Goal: Find specific page/section: Find specific page/section

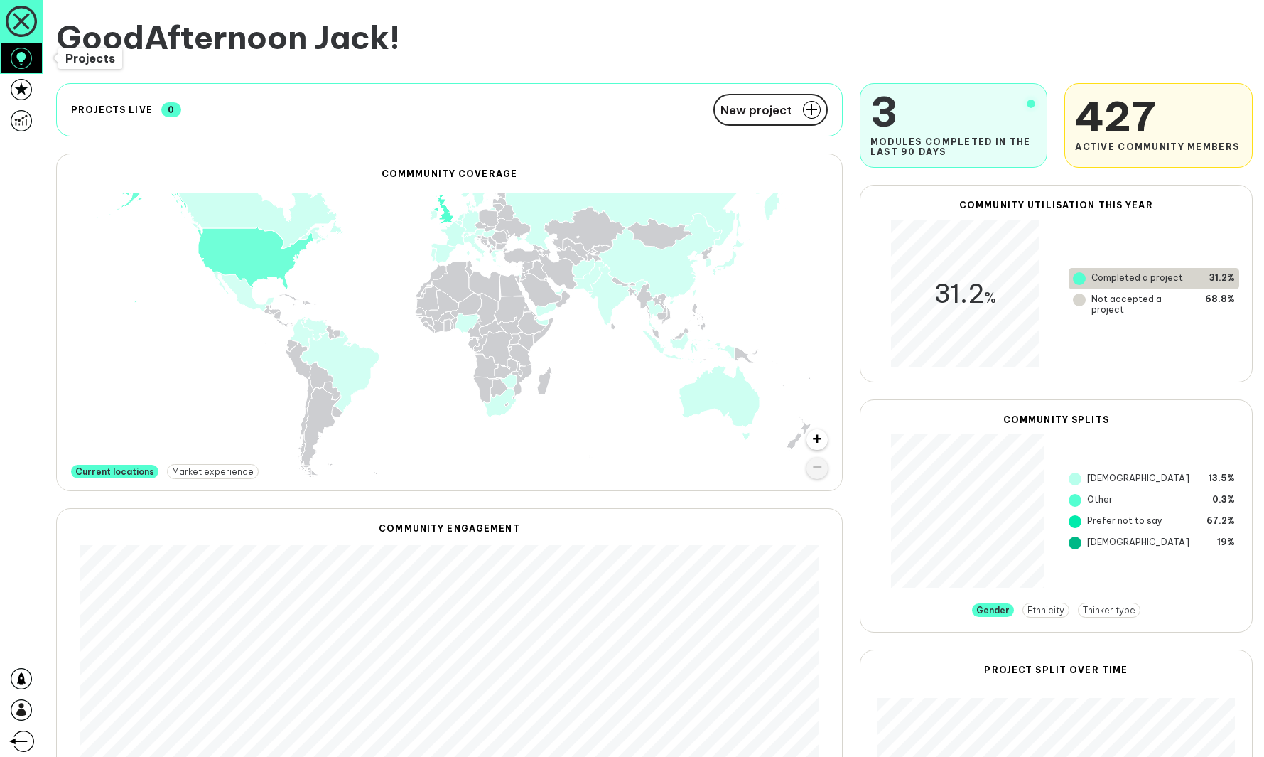
click at [33, 63] on link at bounding box center [21, 58] width 43 height 31
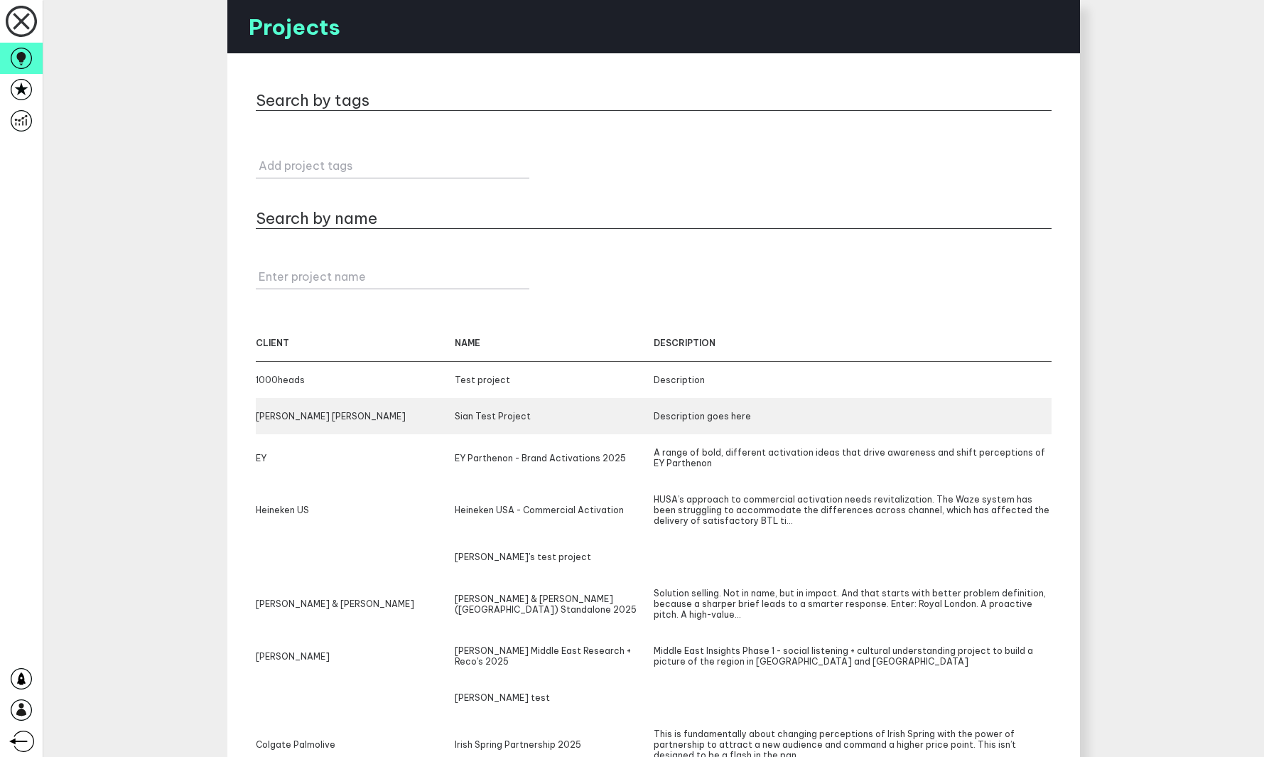
click at [348, 414] on div "[PERSON_NAME] [PERSON_NAME]" at bounding box center [355, 416] width 199 height 11
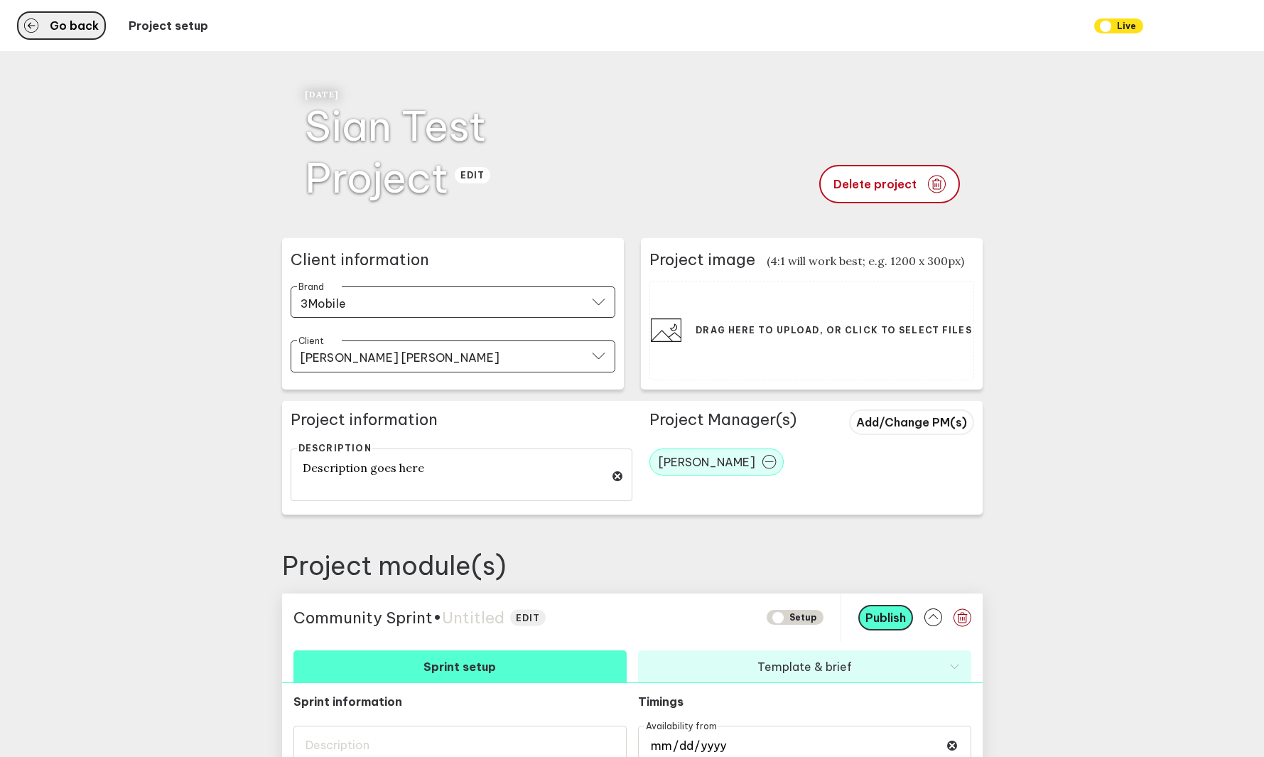
click at [83, 28] on span "Go back" at bounding box center [74, 25] width 49 height 11
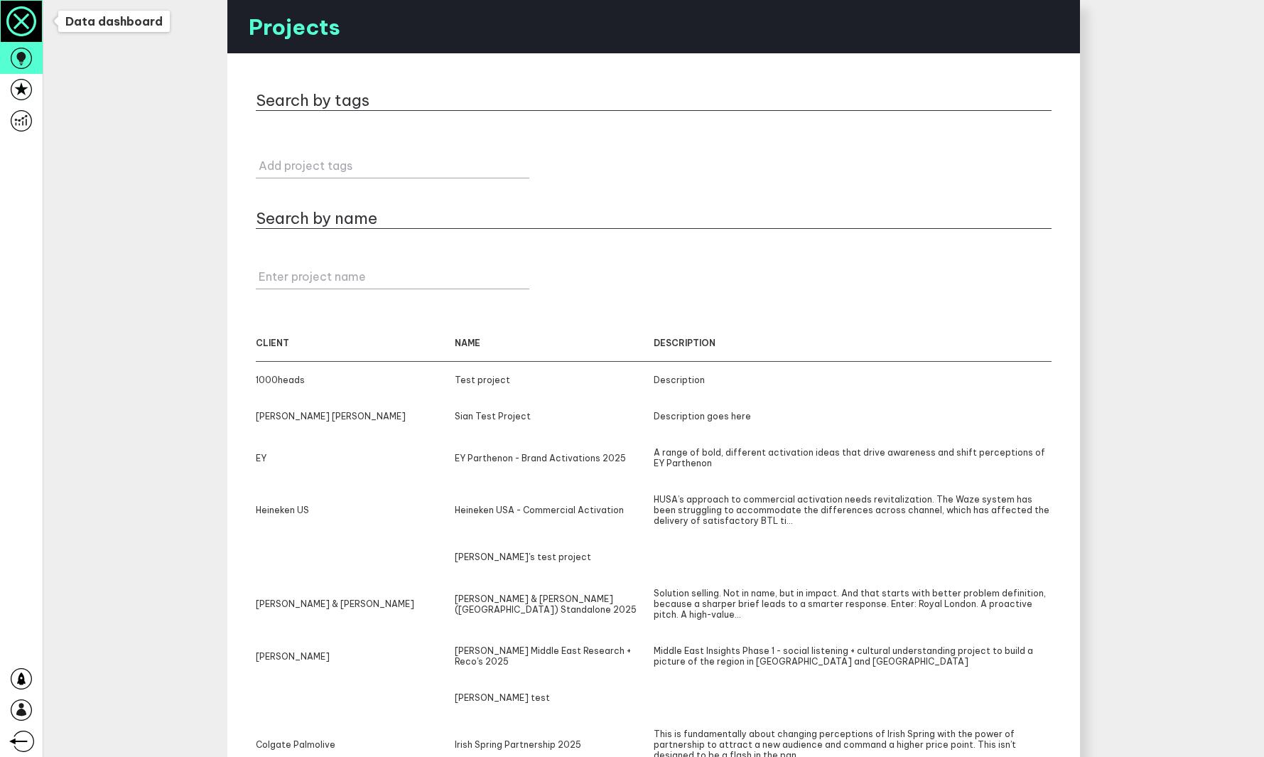
click at [20, 31] on icon at bounding box center [21, 21] width 41 height 41
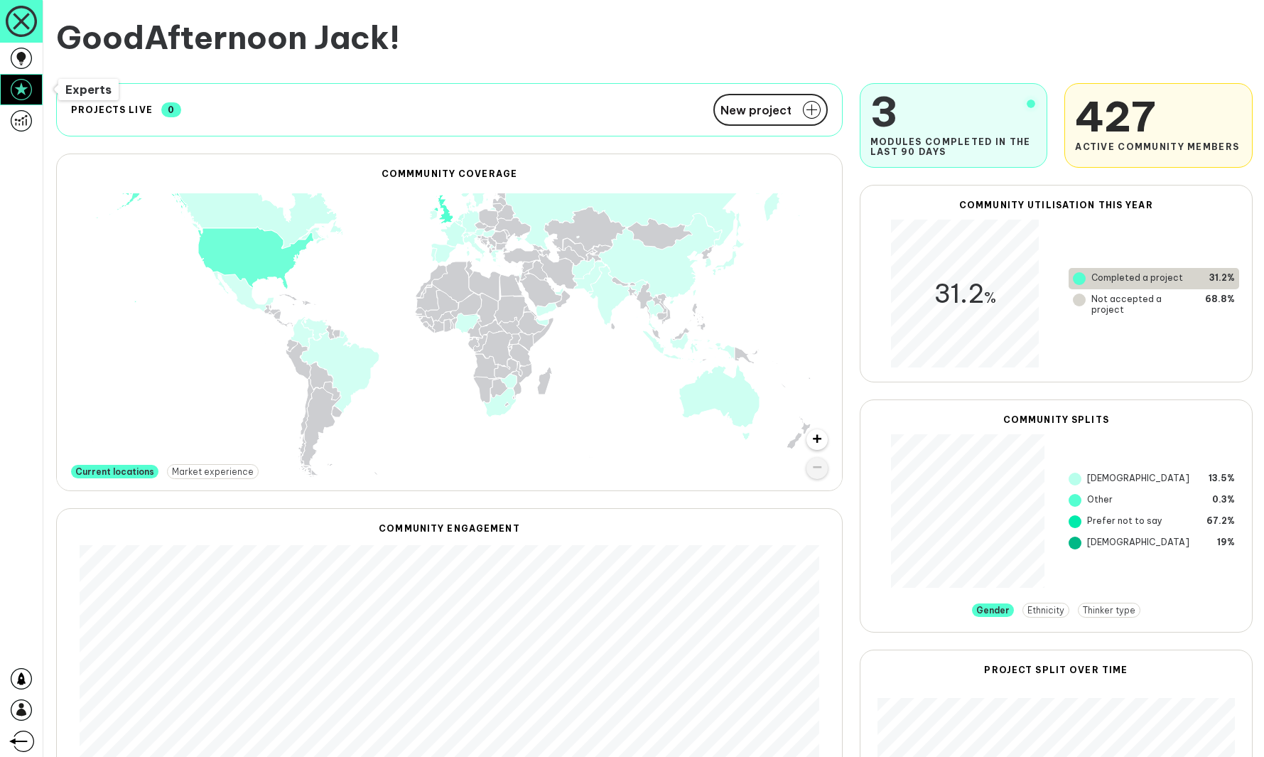
click at [23, 85] on icon at bounding box center [21, 89] width 21 height 21
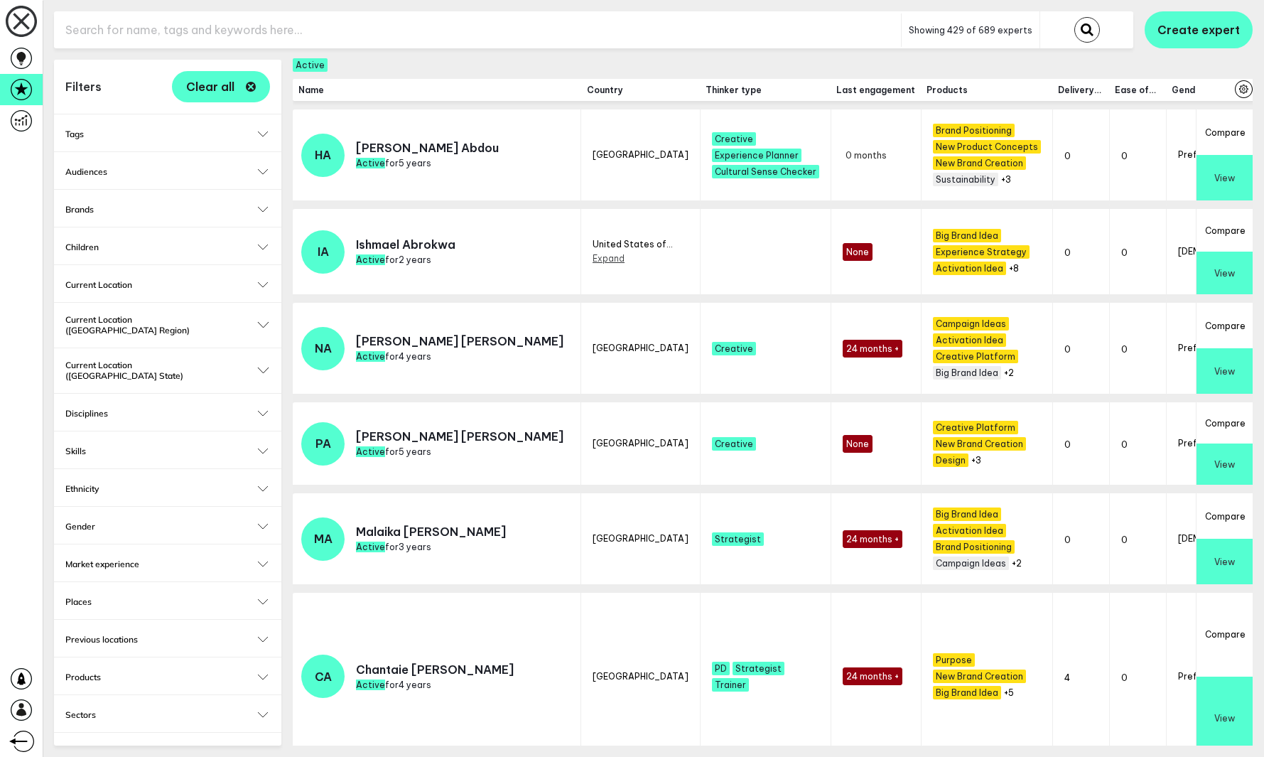
click at [711, 31] on input "text" at bounding box center [477, 30] width 847 height 35
click at [201, 92] on span "Clear all" at bounding box center [210, 86] width 48 height 11
click at [248, 25] on input "text" at bounding box center [477, 30] width 847 height 35
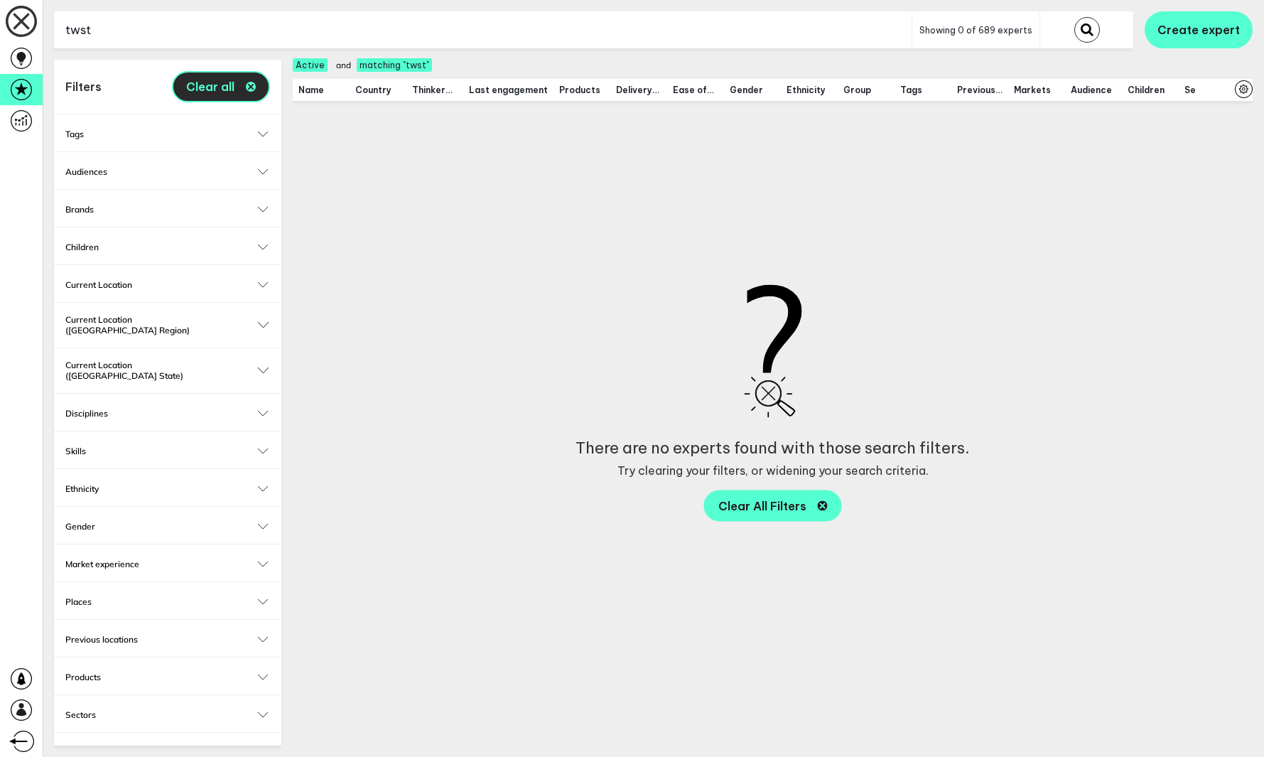
type input "twst"
click at [238, 88] on button "Clear all" at bounding box center [221, 86] width 98 height 31
